Goal: Task Accomplishment & Management: Complete application form

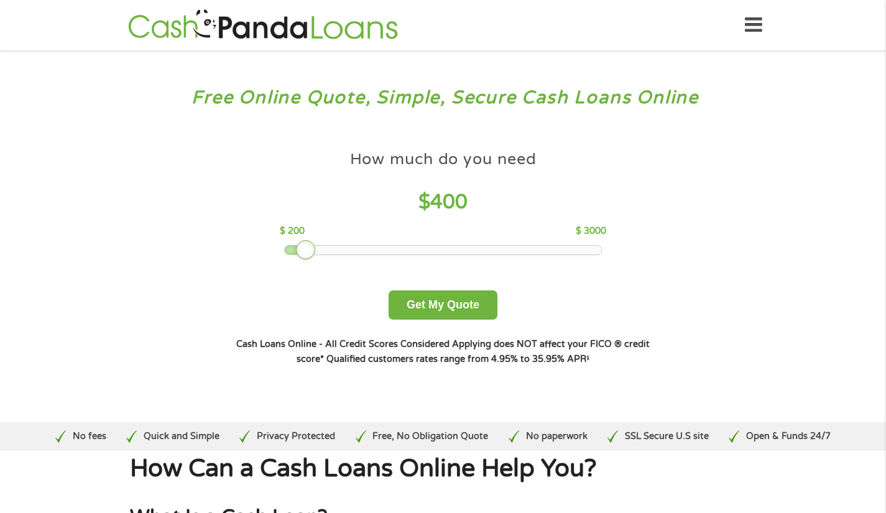
drag, startPoint x: 369, startPoint y: 248, endPoint x: 303, endPoint y: 251, distance: 65.9
click at [303, 251] on div at bounding box center [306, 250] width 20 height 20
drag, startPoint x: 445, startPoint y: 303, endPoint x: 463, endPoint y: 296, distance: 19.5
click at [445, 303] on button "Get My Quote" at bounding box center [443, 304] width 109 height 29
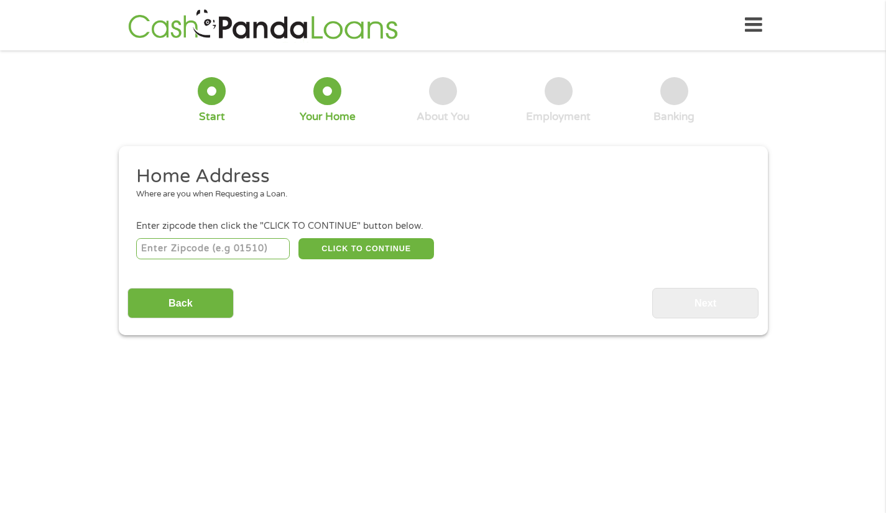
click at [256, 247] on input "number" at bounding box center [213, 248] width 154 height 21
type input "28273"
select select "[US_STATE]"
click at [364, 251] on button "CLICK TO CONTINUE" at bounding box center [366, 248] width 136 height 21
type input "28273"
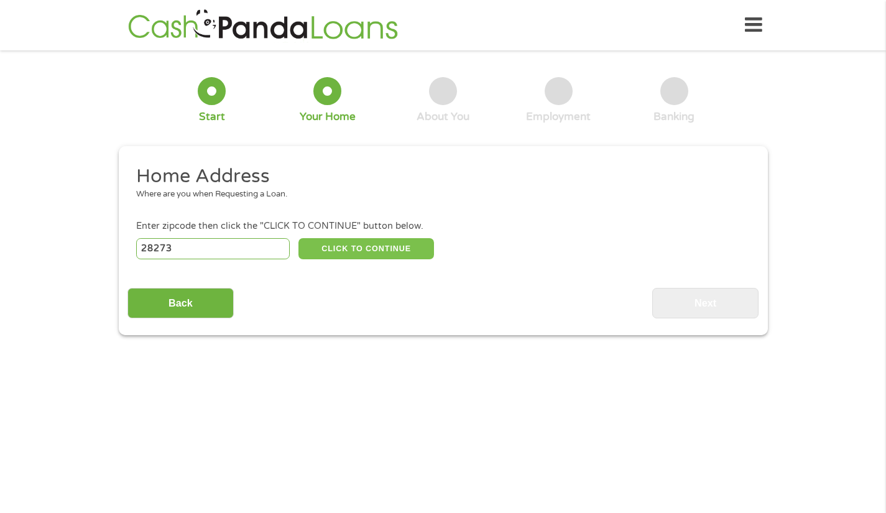
type input "Charlotte"
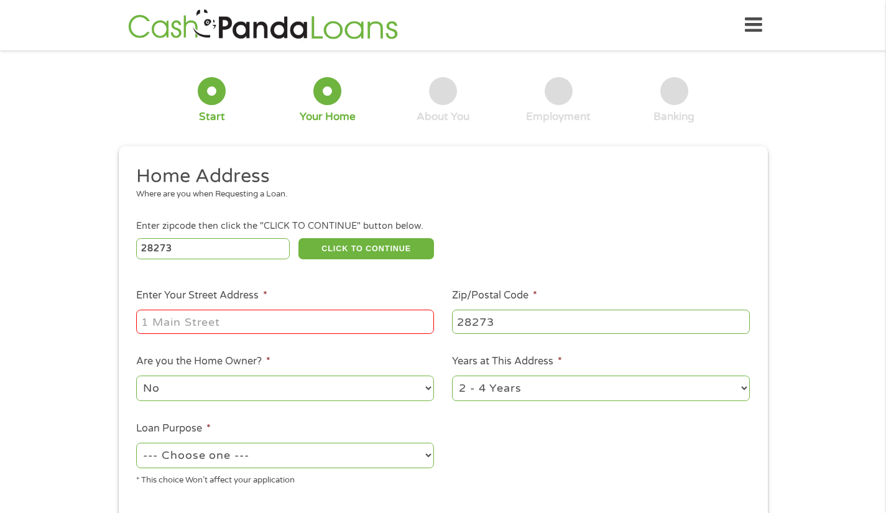
click at [323, 313] on input "Enter Your Street Address *" at bounding box center [285, 322] width 298 height 24
type input "[STREET_ADDRESS][PERSON_NAME]"
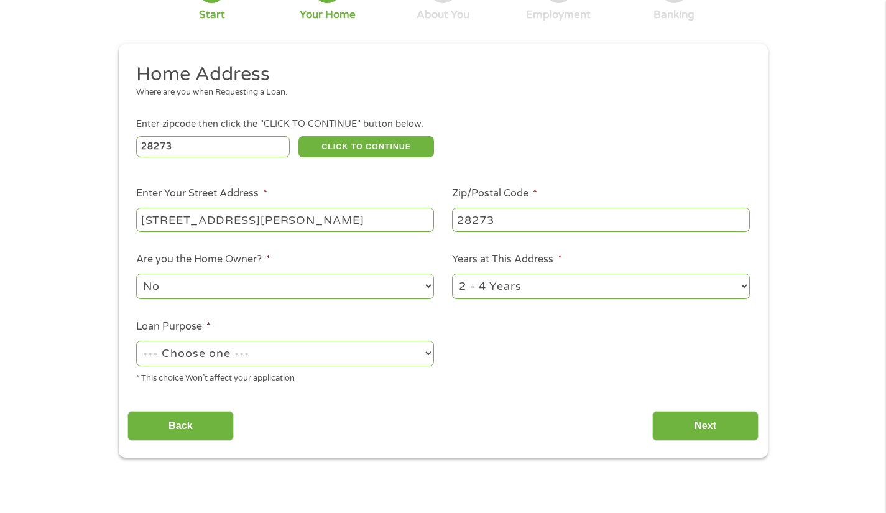
click at [742, 290] on select "1 Year or less 1 - 2 Years 2 - 4 Years Over 4 Years" at bounding box center [601, 286] width 298 height 25
click at [734, 280] on select "1 Year or less 1 - 2 Years 2 - 4 Years Over 4 Years" at bounding box center [601, 285] width 298 height 25
select select "60months"
click at [452, 274] on select "1 Year or less 1 - 2 Years 2 - 4 Years Over 4 Years" at bounding box center [601, 285] width 298 height 25
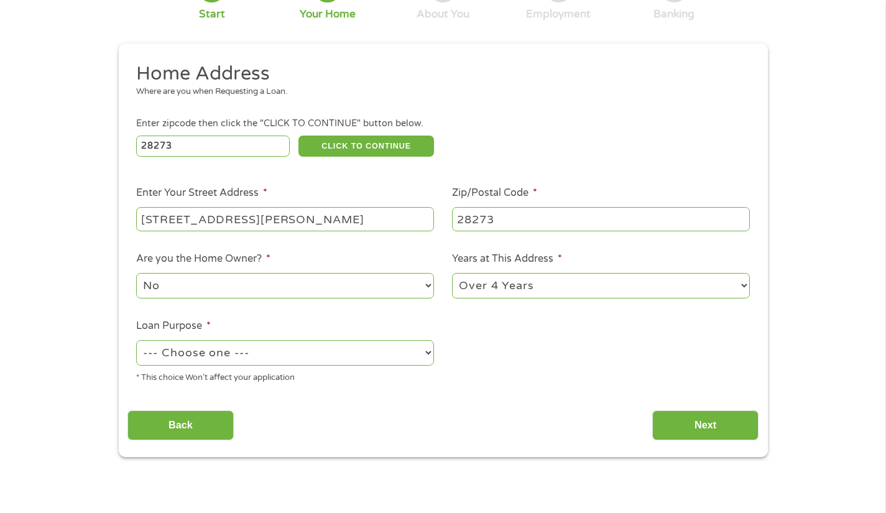
click at [331, 362] on select "--- Choose one --- Pay Bills Debt Consolidation Home Improvement Major Purchase…" at bounding box center [285, 352] width 298 height 25
select select "shorttermcash"
click at [136, 341] on select "--- Choose one --- Pay Bills Debt Consolidation Home Improvement Major Purchase…" at bounding box center [285, 352] width 298 height 25
click at [701, 422] on input "Next" at bounding box center [705, 425] width 106 height 30
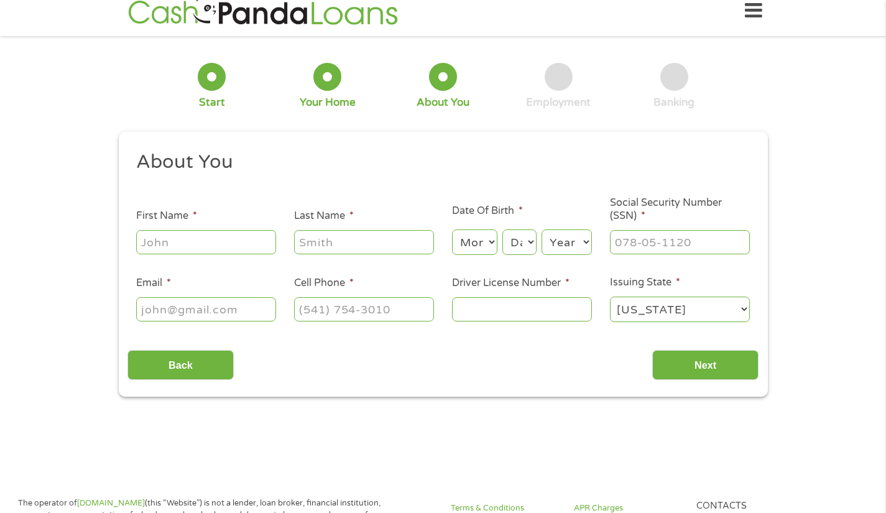
scroll to position [0, 0]
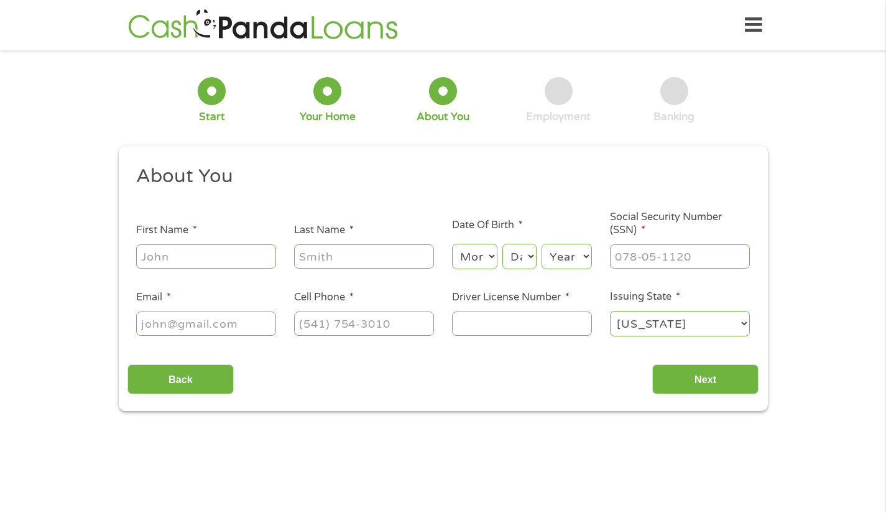
click at [226, 251] on input "First Name *" at bounding box center [206, 256] width 140 height 24
type input "[PERSON_NAME]"
type input "[EMAIL_ADDRESS][DOMAIN_NAME]"
type input "[PHONE_NUMBER]"
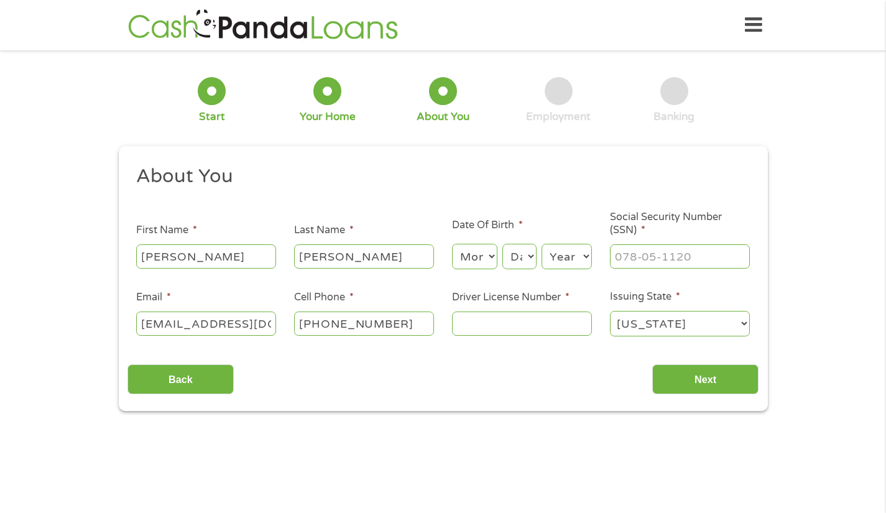
click at [471, 256] on select "Month 1 2 3 4 5 6 7 8 9 10 11 12" at bounding box center [474, 256] width 45 height 25
select select "10"
click at [452, 244] on select "Month 1 2 3 4 5 6 7 8 9 10 11 12" at bounding box center [474, 256] width 45 height 25
click at [522, 251] on select "Day 1 2 3 4 5 6 7 8 9 10 11 12 13 14 15 16 17 18 19 20 21 22 23 24 25 26 27 28 …" at bounding box center [519, 256] width 34 height 25
select select "28"
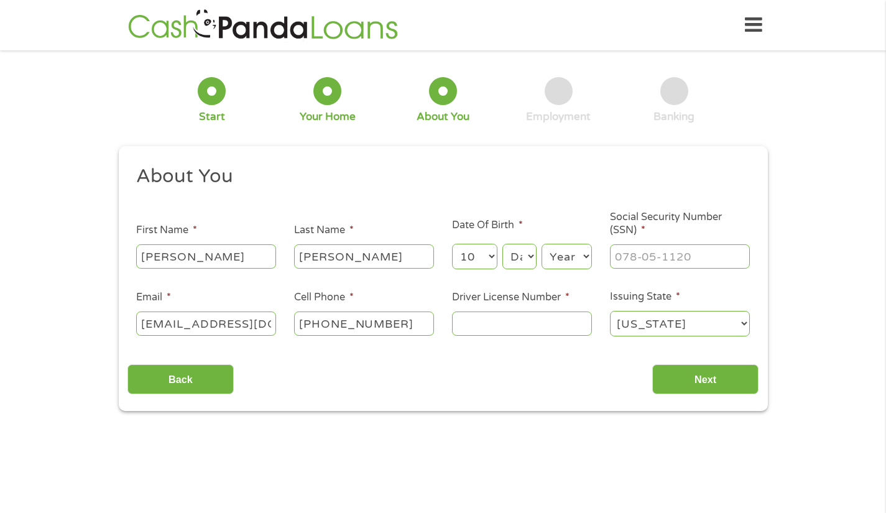
click at [502, 244] on select "Day 1 2 3 4 5 6 7 8 9 10 11 12 13 14 15 16 17 18 19 20 21 22 23 24 25 26 27 28 …" at bounding box center [519, 256] width 34 height 25
click at [584, 252] on select "Year [DATE] 2006 2005 2004 2003 2002 2001 2000 1999 1998 1997 1996 1995 1994 19…" at bounding box center [567, 255] width 50 height 25
select select "1982"
click at [542, 243] on select "Year [DATE] 2006 2005 2004 2003 2002 2001 2000 1999 1998 1997 1996 1995 1994 19…" at bounding box center [567, 255] width 50 height 25
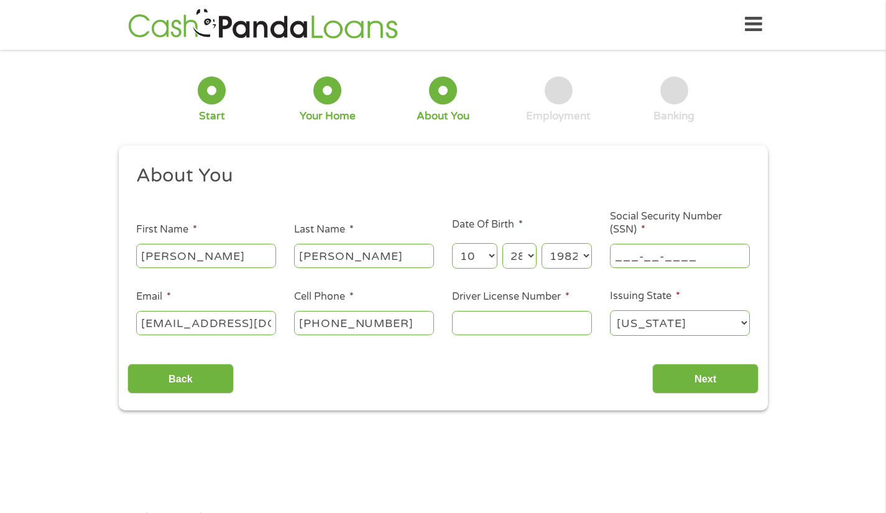
click at [669, 258] on input "___-__-____" at bounding box center [680, 256] width 140 height 24
type input "241-57-2897"
click at [528, 323] on input "Driver License Number *" at bounding box center [522, 323] width 140 height 24
type input "29133223"
click at [704, 384] on input "Next" at bounding box center [705, 379] width 106 height 30
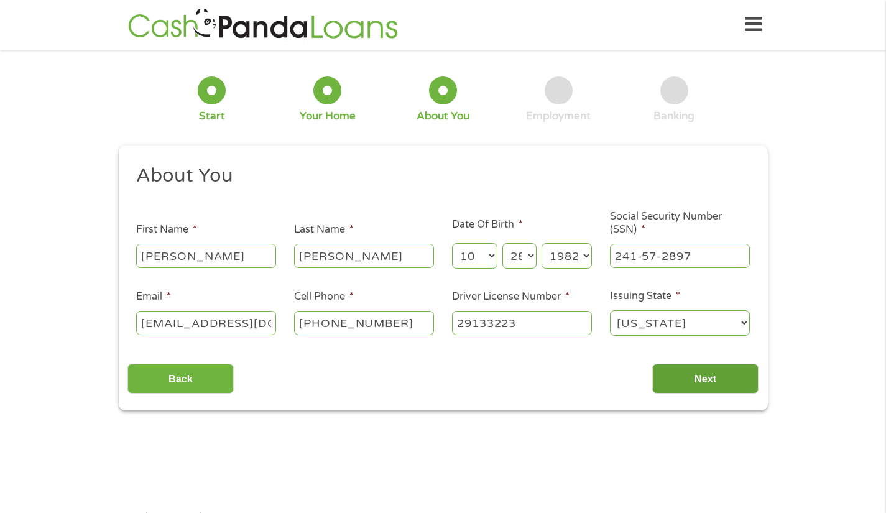
click at [707, 376] on input "Next" at bounding box center [705, 379] width 106 height 30
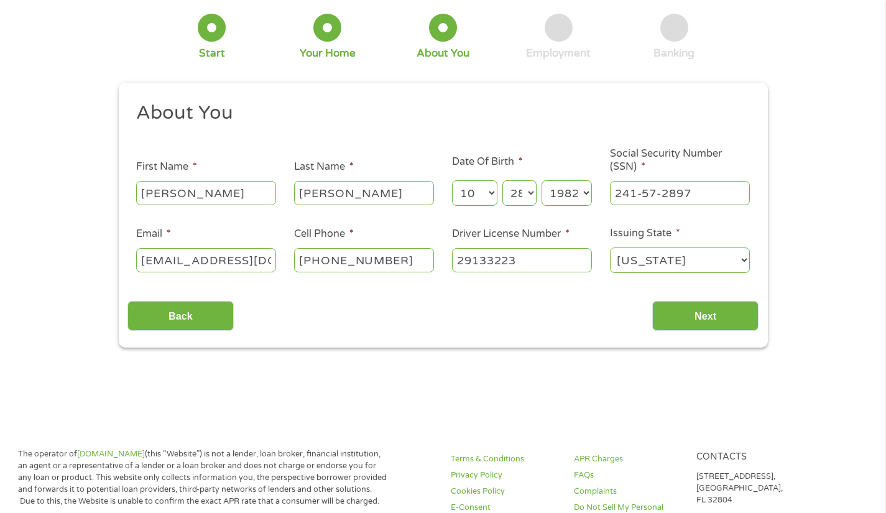
scroll to position [0, 0]
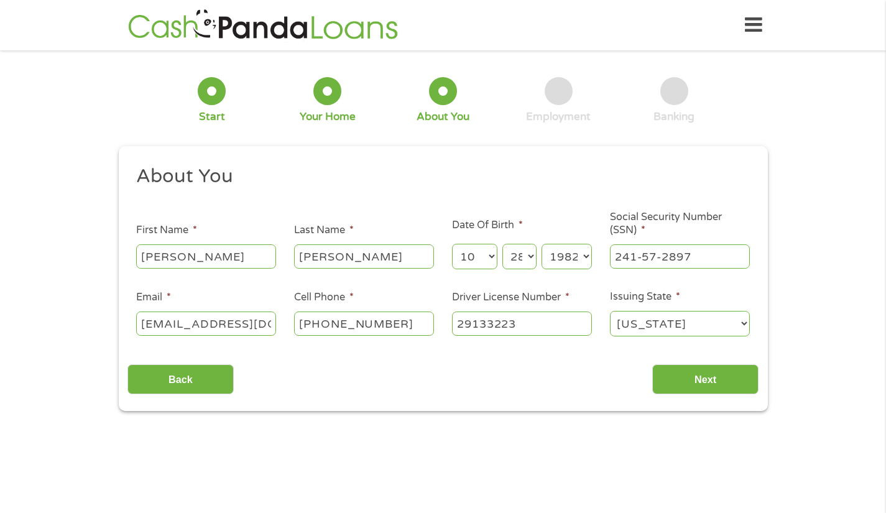
click at [716, 323] on select "[US_STATE] [US_STATE] [US_STATE] [US_STATE] [US_STATE] [US_STATE] [US_STATE] [U…" at bounding box center [680, 323] width 140 height 25
click at [708, 363] on div "Back Next" at bounding box center [442, 374] width 631 height 39
click at [706, 374] on input "Next" at bounding box center [705, 379] width 106 height 30
click at [708, 264] on input "241-57-2897" at bounding box center [680, 256] width 140 height 24
type input "241-57-2897"
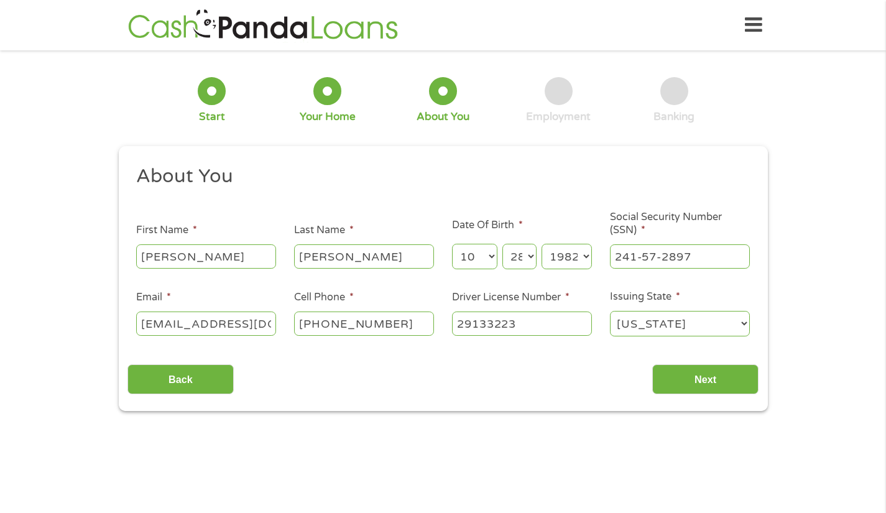
click at [371, 257] on input "[PERSON_NAME]" at bounding box center [364, 256] width 140 height 24
type input "[PERSON_NAME]"
click at [231, 257] on input "[PERSON_NAME]" at bounding box center [206, 256] width 140 height 24
type input "[PERSON_NAME]"
click at [298, 394] on div "Back Next" at bounding box center [442, 374] width 631 height 39
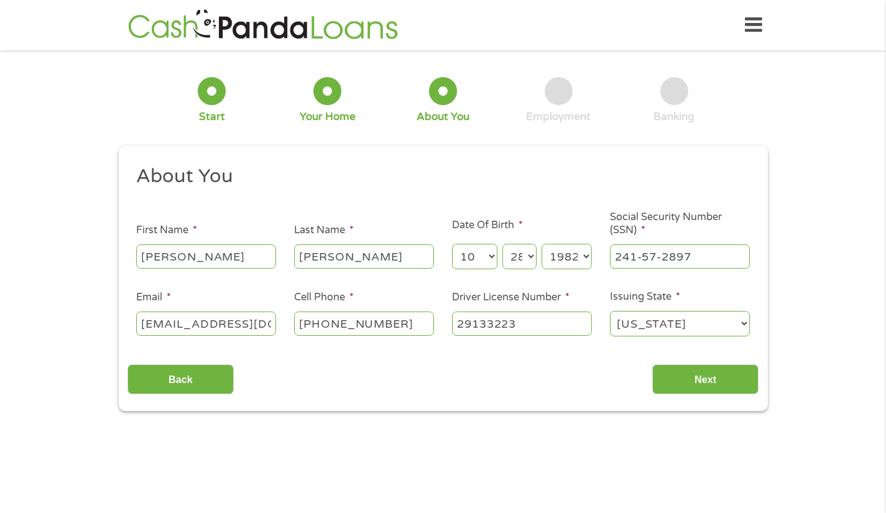
click at [267, 323] on input "[EMAIL_ADDRESS][DOMAIN_NAME]" at bounding box center [206, 323] width 140 height 24
click at [269, 323] on input "[EMAIL_ADDRESS][DOMAIN_NAME]" at bounding box center [206, 323] width 140 height 24
click at [719, 321] on select "[US_STATE] [US_STATE] [US_STATE] [US_STATE] [US_STATE] [US_STATE] [US_STATE] [U…" at bounding box center [680, 323] width 140 height 25
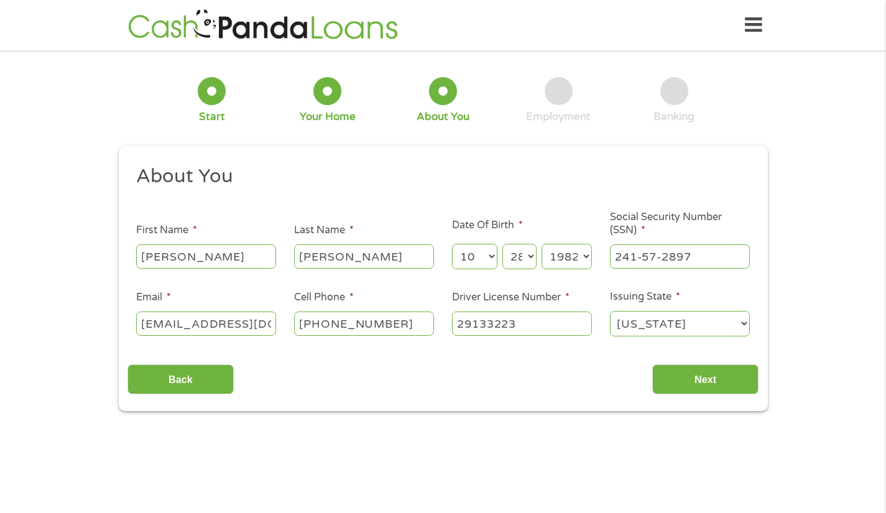
click at [610, 311] on select "[US_STATE] [US_STATE] [US_STATE] [US_STATE] [US_STATE] [US_STATE] [US_STATE] [U…" at bounding box center [680, 323] width 140 height 25
click at [708, 380] on input "Next" at bounding box center [705, 379] width 106 height 30
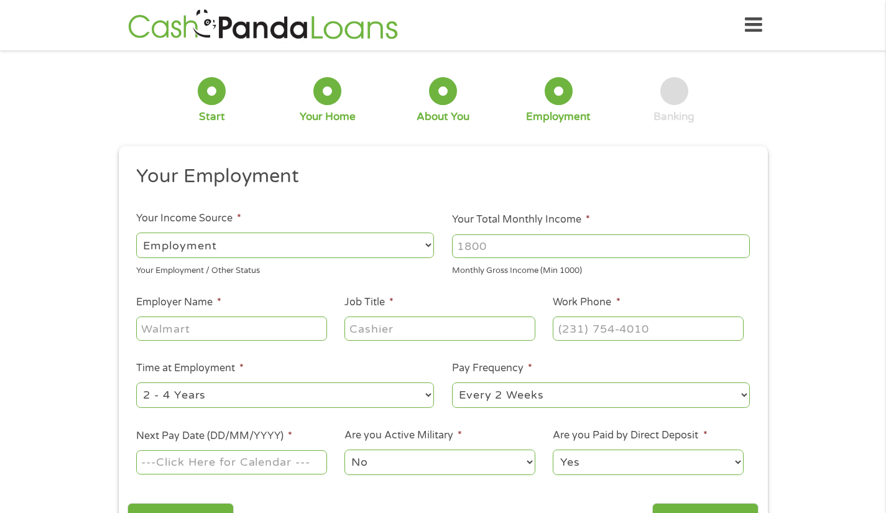
scroll to position [5, 5]
click at [523, 242] on input "Your Total Monthly Income *" at bounding box center [601, 246] width 298 height 24
type input "3500"
click at [221, 331] on input "Employer Name *" at bounding box center [231, 328] width 190 height 24
type input "CEM Corporation"
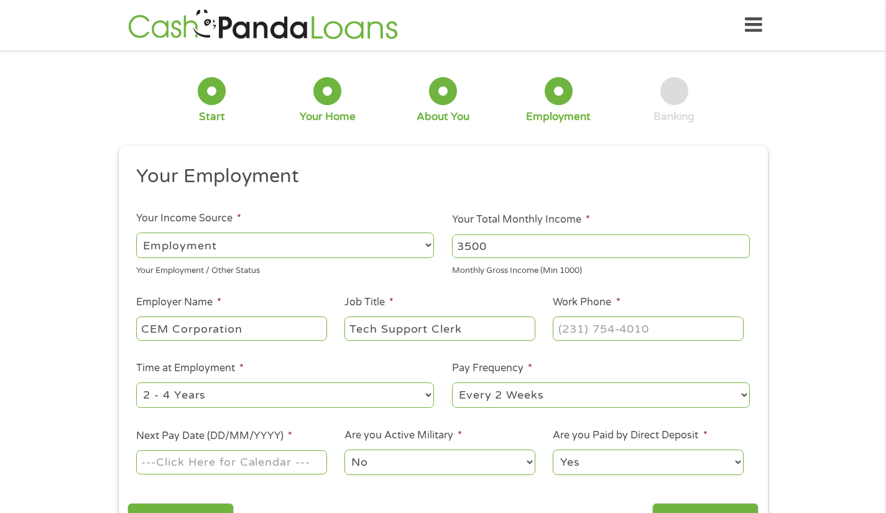
type input "Tech Support Clerk"
click at [569, 328] on input "(___) ___-____" at bounding box center [648, 328] width 190 height 24
type input "[PHONE_NUMBER]"
click at [310, 390] on select "--- Choose one --- 1 Year or less 1 - 2 Years 2 - 4 Years Over 4 Years" at bounding box center [285, 394] width 298 height 25
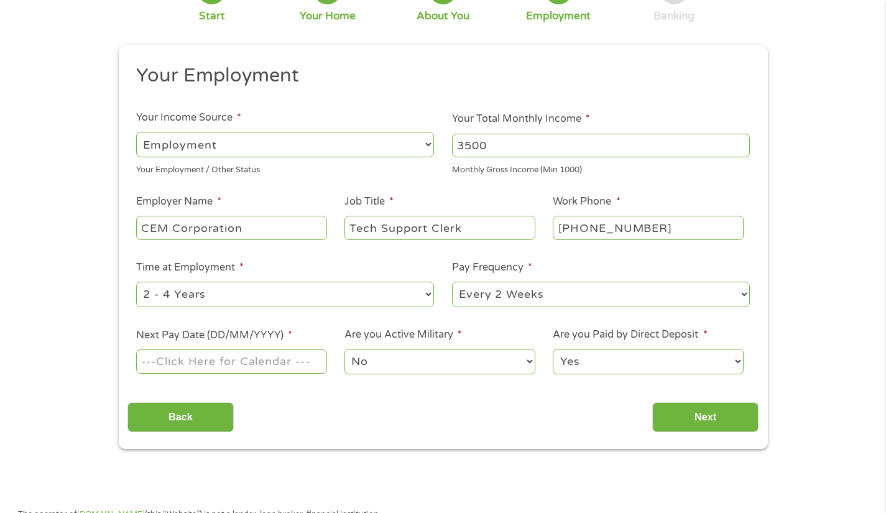
scroll to position [102, 0]
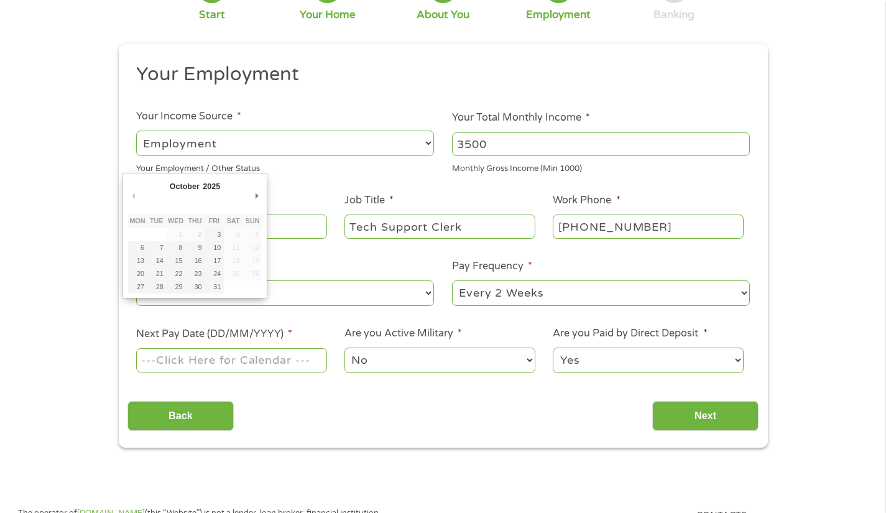
click at [228, 359] on input "Next Pay Date (DD/MM/YYYY) *" at bounding box center [231, 360] width 190 height 24
type input "[DATE]"
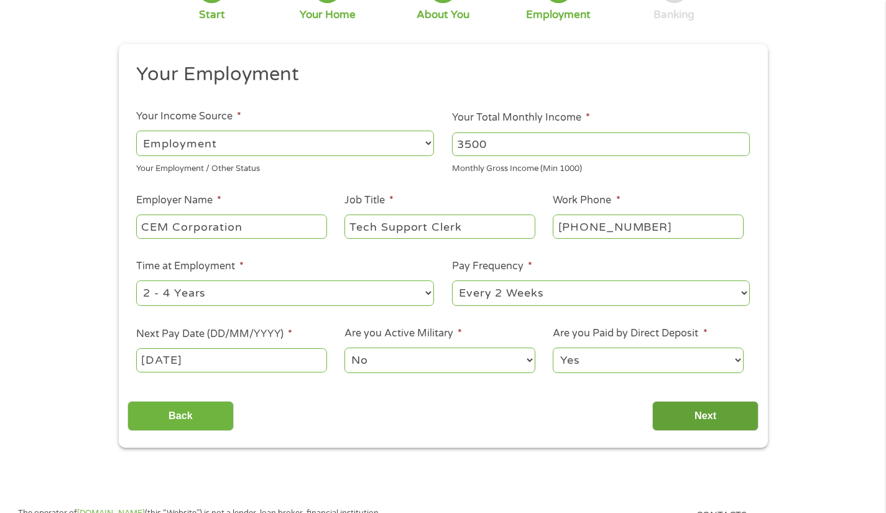
click at [680, 413] on input "Next" at bounding box center [705, 416] width 106 height 30
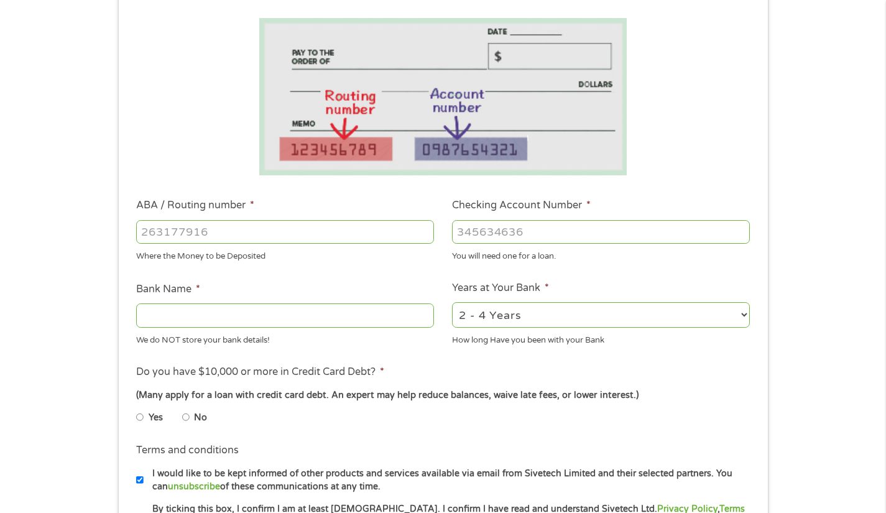
scroll to position [202, 0]
paste input "2"
type input "253075303"
type input "SHARONVIEW FEDERAL CREDIT UNION"
type input "253075303"
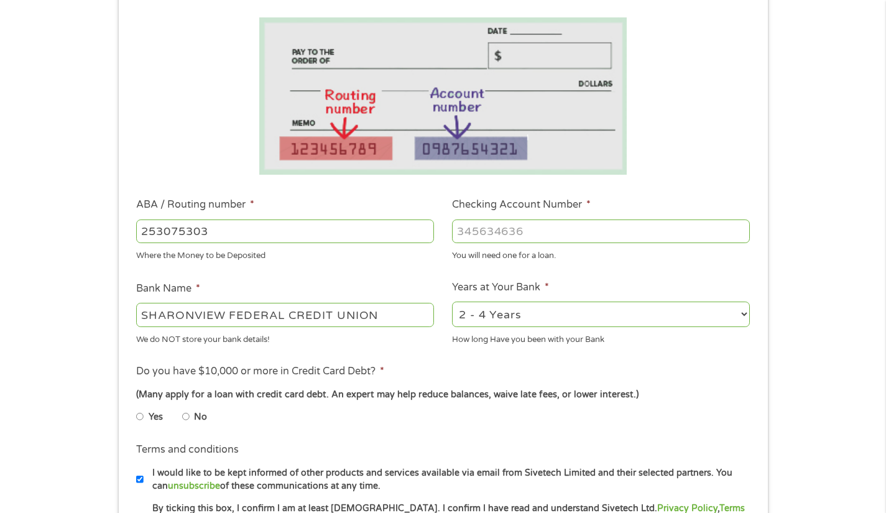
click at [498, 236] on input "Checking Account Number *" at bounding box center [601, 231] width 298 height 24
paste input "0"
type input "0000263903"
click at [704, 394] on div "(Many apply for a loan with credit card debt. An expert may help reduce balance…" at bounding box center [442, 395] width 613 height 14
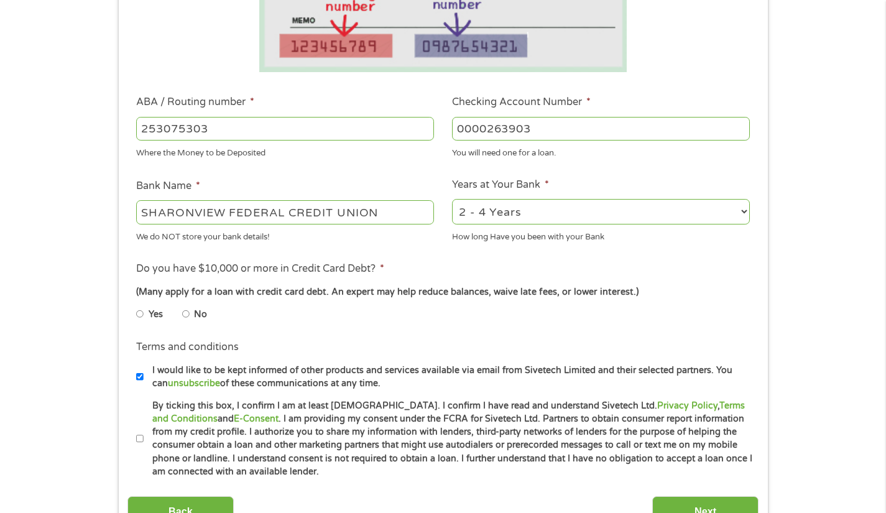
scroll to position [305, 0]
click at [742, 210] on select "2 - 4 Years 6 - 12 Months 1 - 2 Years Over 4 Years" at bounding box center [601, 211] width 298 height 25
click at [185, 315] on input "No" at bounding box center [185, 314] width 7 height 20
radio input "true"
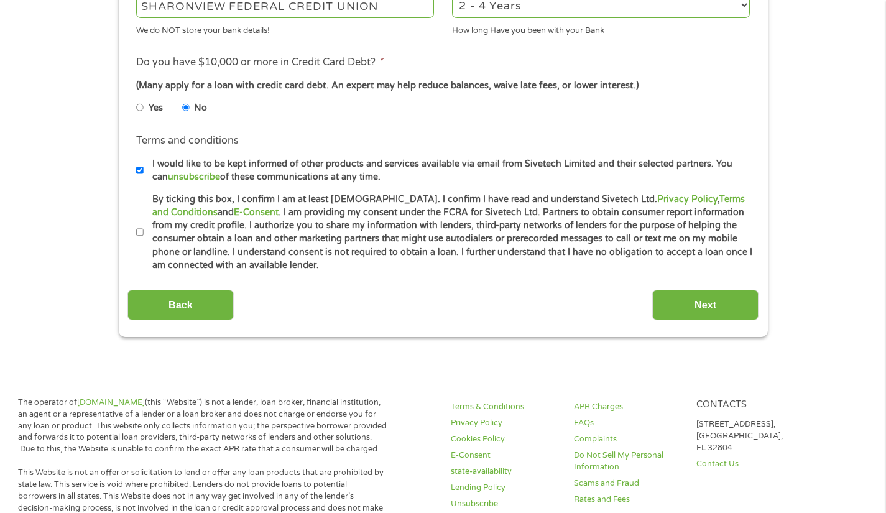
scroll to position [512, 0]
click at [137, 234] on input "By ticking this box, I confirm I am at least [DEMOGRAPHIC_DATA]. I confirm I ha…" at bounding box center [139, 232] width 7 height 20
checkbox input "true"
click at [709, 306] on input "Next" at bounding box center [705, 304] width 106 height 30
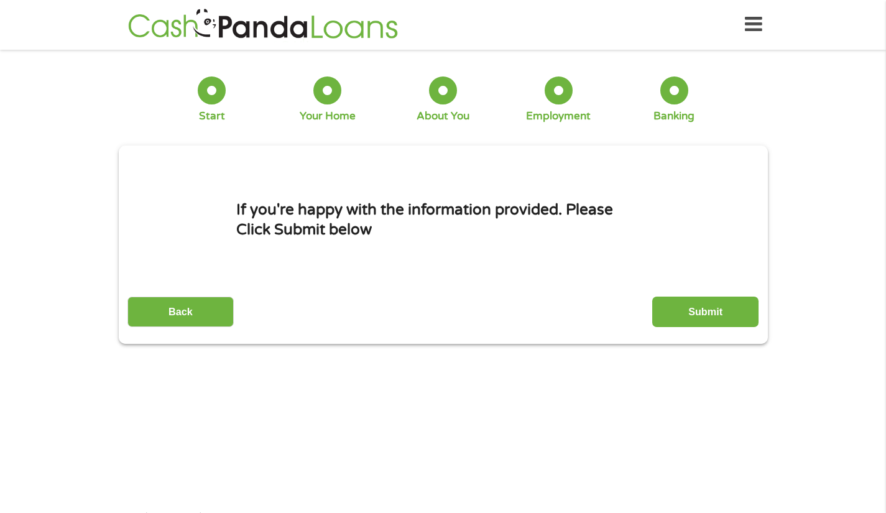
scroll to position [0, 0]
click at [693, 315] on input "Submit" at bounding box center [705, 312] width 106 height 30
